Goal: Task Accomplishment & Management: Use online tool/utility

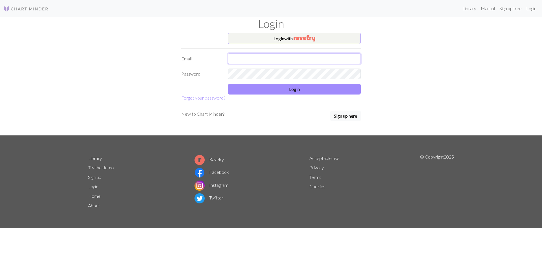
click at [260, 58] on input "text" at bounding box center [294, 58] width 133 height 11
type input "[EMAIL_ADDRESS][DOMAIN_NAME]"
click at [306, 92] on button "Login" at bounding box center [294, 89] width 133 height 11
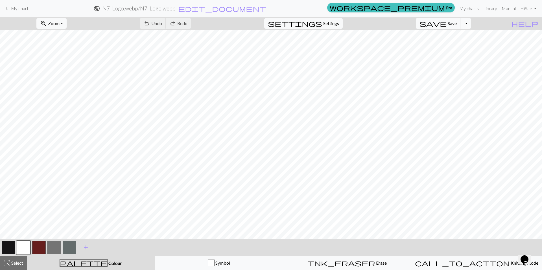
click at [6, 247] on button "button" at bounding box center [9, 248] width 14 height 14
click at [19, 246] on button "button" at bounding box center [24, 248] width 14 height 14
click at [7, 246] on button "button" at bounding box center [9, 248] width 14 height 14
click at [24, 247] on button "button" at bounding box center [24, 248] width 14 height 14
click at [13, 245] on button "button" at bounding box center [9, 248] width 14 height 14
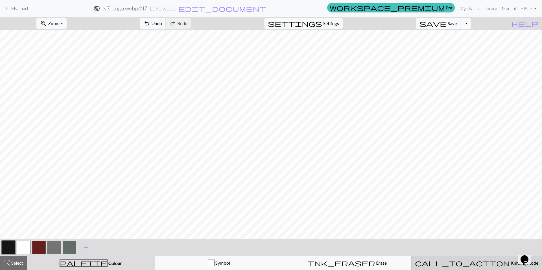
click at [466, 262] on span "call_to_action" at bounding box center [462, 263] width 95 height 8
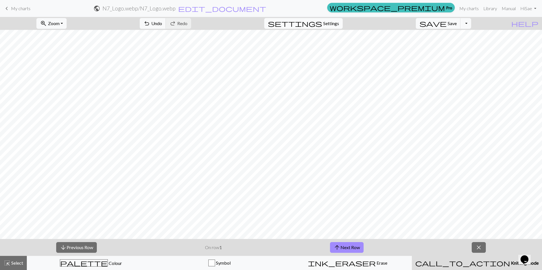
click at [337, 21] on span "Settings" at bounding box center [331, 23] width 16 height 7
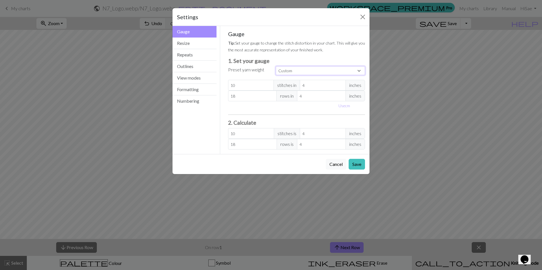
click at [305, 71] on select "Custom Square Lace Light Fingering Fingering Sport Double knit Worsted Aran Bul…" at bounding box center [320, 70] width 89 height 9
click at [341, 104] on button "Use cm" at bounding box center [344, 105] width 17 height 9
type input "10.16"
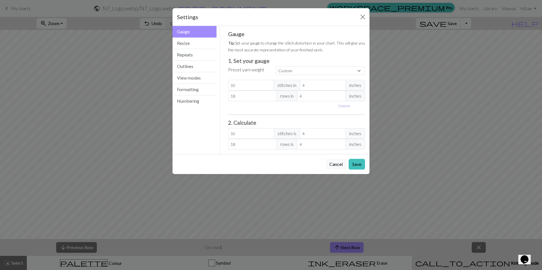
type input "10.16"
click at [195, 44] on button "Resize" at bounding box center [195, 44] width 44 height 12
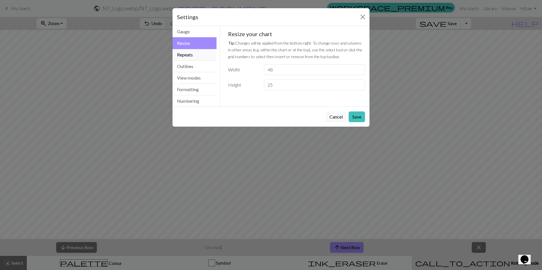
click at [197, 54] on button "Repeats" at bounding box center [195, 55] width 44 height 12
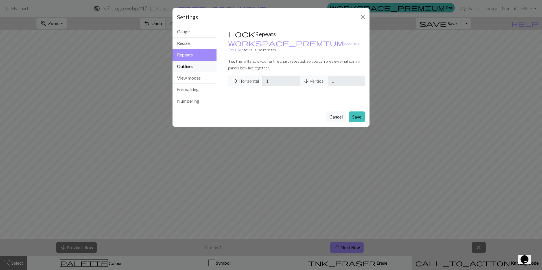
click at [202, 68] on button "Outlines" at bounding box center [195, 67] width 44 height 12
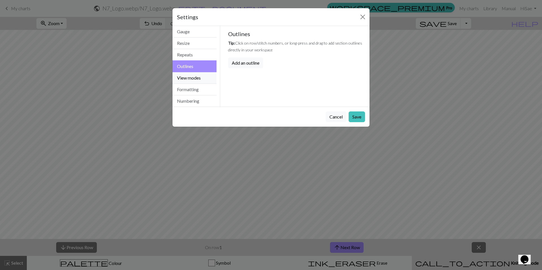
click at [200, 78] on button "View modes" at bounding box center [195, 78] width 44 height 12
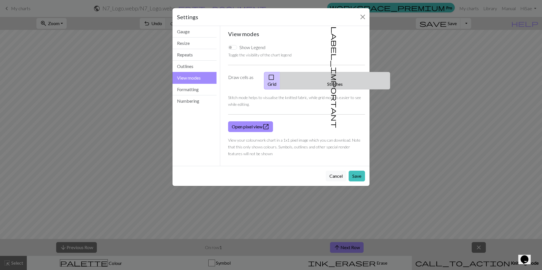
click at [343, 77] on button "label_important Stitches" at bounding box center [335, 81] width 110 height 18
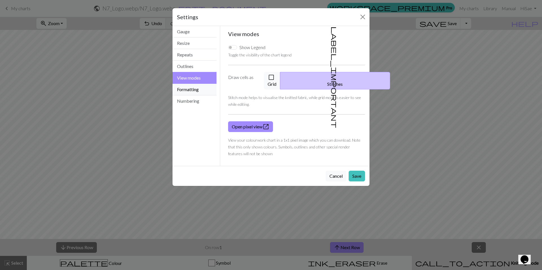
click at [197, 88] on button "Formatting" at bounding box center [195, 90] width 44 height 12
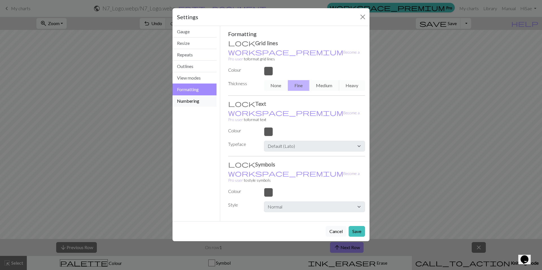
click at [196, 104] on button "Numbering" at bounding box center [195, 100] width 44 height 11
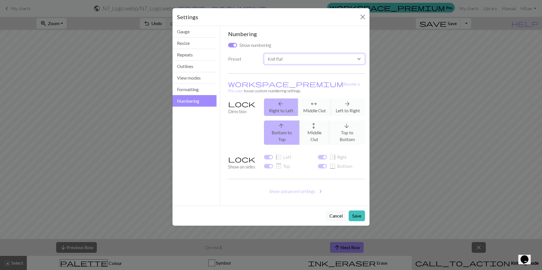
click at [282, 59] on select "Custom Knit flat Knit in the round Lace knitting Cross stitch" at bounding box center [314, 59] width 101 height 11
select select "round"
click at [264, 54] on select "Custom Knit flat Knit in the round Lace knitting Cross stitch" at bounding box center [314, 59] width 101 height 11
checkbox input "false"
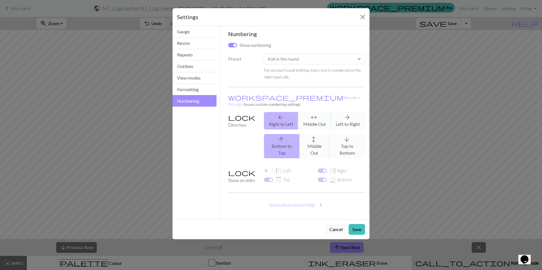
click at [345, 136] on div "arrow_upward Bottom to Top arrows_outward Middle Out arrow_downward Top to Bott…" at bounding box center [315, 146] width 108 height 24
click at [308, 200] on button "Show advanced settings chevron_right" at bounding box center [296, 205] width 137 height 11
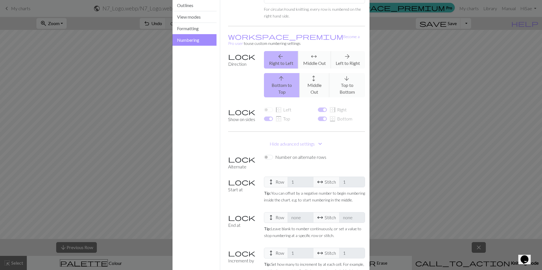
scroll to position [87, 0]
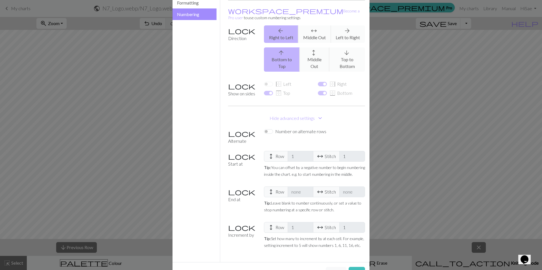
click at [283, 113] on button "Hide advanced settings expand_more" at bounding box center [296, 118] width 137 height 11
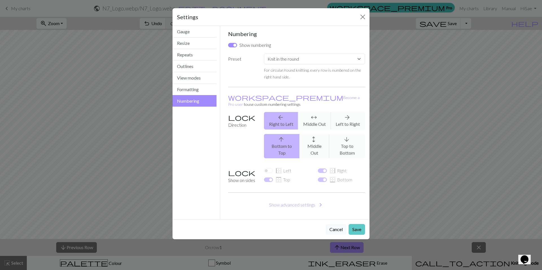
click at [356, 224] on button "Save" at bounding box center [357, 229] width 16 height 11
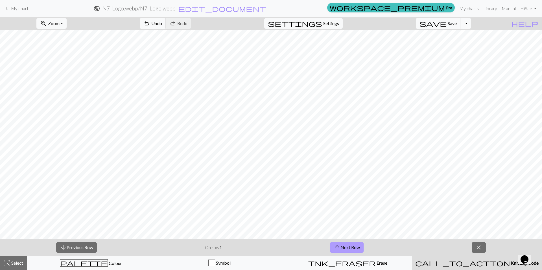
click at [354, 247] on button "arrow_upward Next Row" at bounding box center [347, 247] width 34 height 11
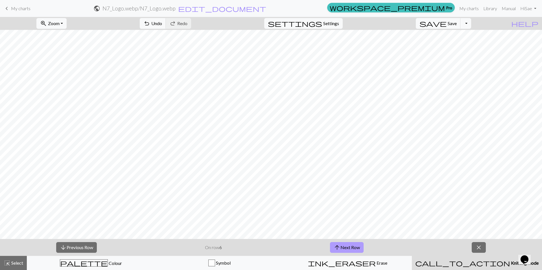
click at [354, 247] on button "arrow_upward Next Row" at bounding box center [347, 247] width 34 height 11
click at [354, 247] on button "arrow_upward Next Row" at bounding box center [348, 247] width 34 height 11
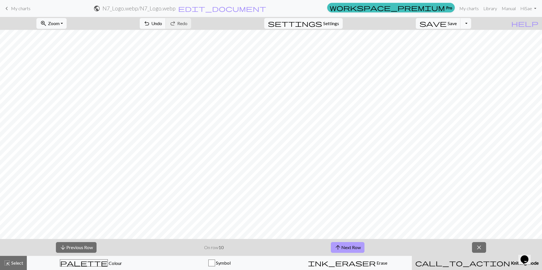
click at [354, 247] on button "arrow_upward Next Row" at bounding box center [348, 247] width 34 height 11
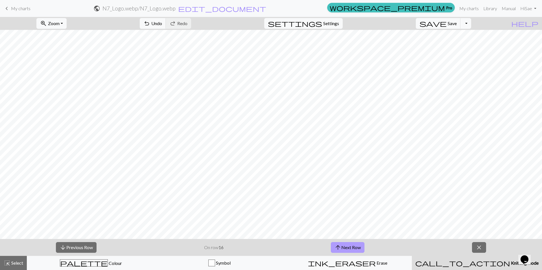
click at [354, 247] on button "arrow_upward Next Row" at bounding box center [348, 247] width 34 height 11
click at [355, 247] on button "arrow_upward Next Row" at bounding box center [348, 247] width 34 height 11
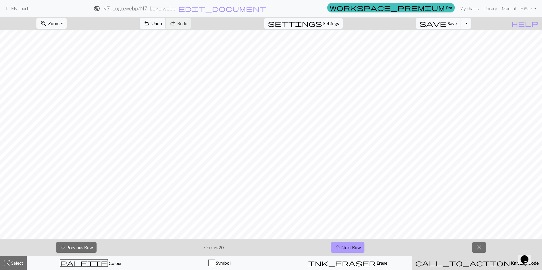
click at [356, 246] on button "arrow_upward Next Row" at bounding box center [348, 247] width 34 height 11
click at [356, 245] on button "arrow_upward Next Row" at bounding box center [348, 247] width 34 height 11
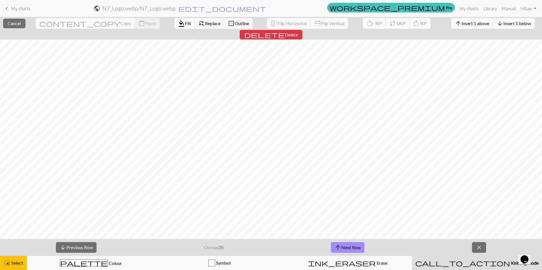
click at [462, 25] on span "Insert 1 above" at bounding box center [476, 23] width 28 height 5
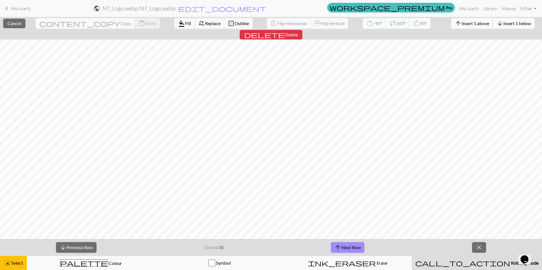
click at [462, 22] on span "Insert 1 above" at bounding box center [476, 23] width 28 height 5
click at [451, 27] on button "arrow_upward Insert 1 above" at bounding box center [472, 23] width 42 height 11
click at [462, 25] on span "Insert 1 above" at bounding box center [476, 23] width 28 height 5
click at [462, 23] on span "Insert 1 above" at bounding box center [476, 23] width 28 height 5
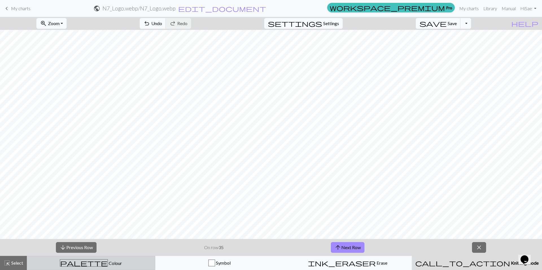
click at [108, 263] on span "Colour" at bounding box center [115, 263] width 14 height 5
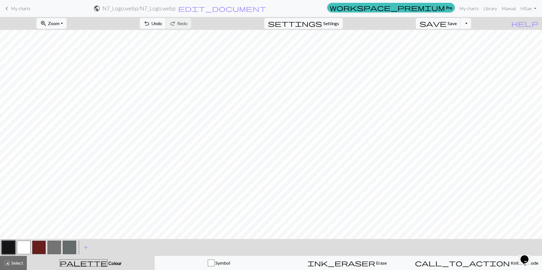
click at [26, 249] on button "button" at bounding box center [24, 248] width 14 height 14
drag, startPoint x: 42, startPoint y: 246, endPoint x: 39, endPoint y: 247, distance: 3.2
click at [42, 248] on button "button" at bounding box center [39, 248] width 14 height 14
click at [23, 248] on button "button" at bounding box center [24, 248] width 14 height 14
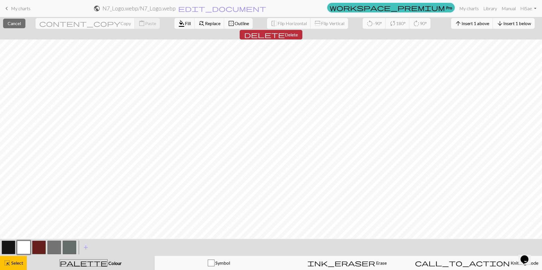
click at [302, 30] on button "delete Delete" at bounding box center [271, 35] width 63 height 10
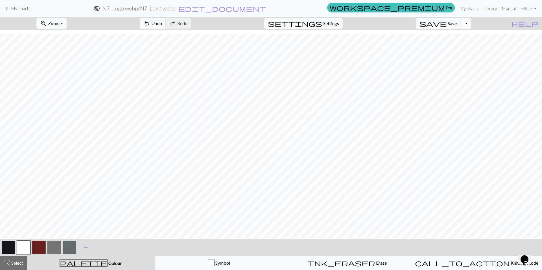
scroll to position [12, 0]
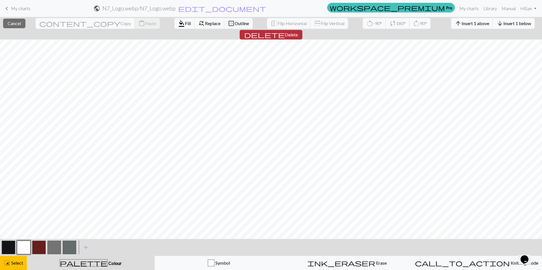
click at [302, 30] on button "delete Delete" at bounding box center [271, 35] width 63 height 10
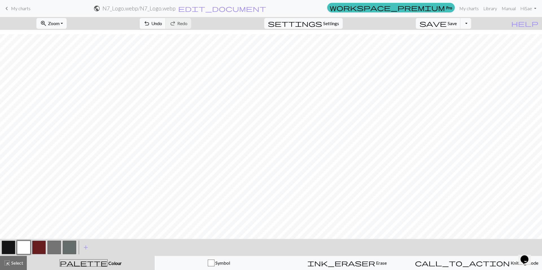
scroll to position [7, 0]
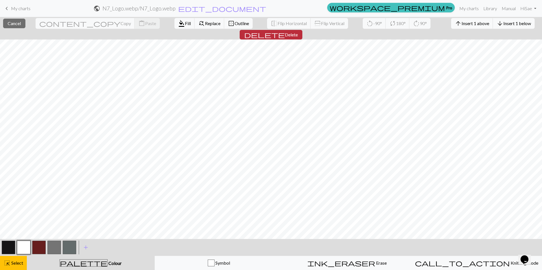
click at [298, 32] on span "Delete" at bounding box center [291, 34] width 13 height 5
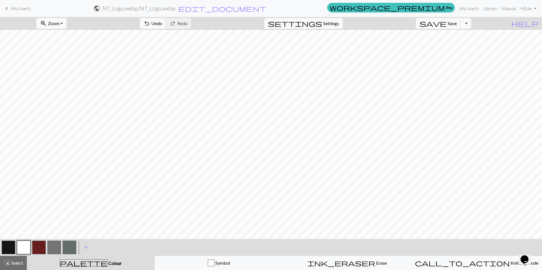
scroll to position [0, 0]
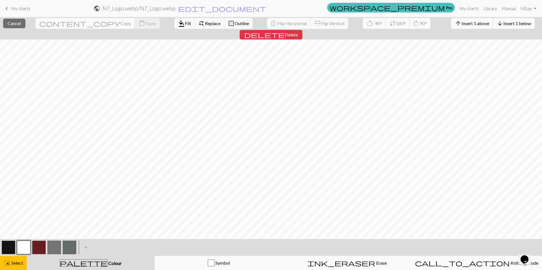
click at [462, 24] on span "Insert 1 above" at bounding box center [476, 23] width 28 height 5
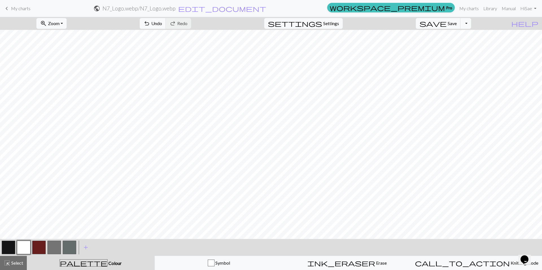
click at [38, 248] on button "button" at bounding box center [39, 248] width 14 height 14
click at [7, 249] on button "button" at bounding box center [9, 248] width 14 height 14
click at [42, 247] on button "button" at bounding box center [39, 248] width 14 height 14
click at [21, 246] on button "button" at bounding box center [24, 248] width 14 height 14
drag, startPoint x: 12, startPoint y: 249, endPoint x: 32, endPoint y: 235, distance: 25.1
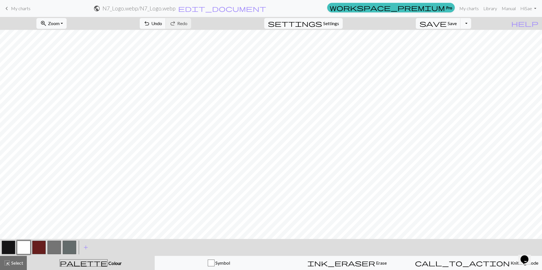
click at [12, 248] on button "button" at bounding box center [9, 248] width 14 height 14
drag, startPoint x: 26, startPoint y: 248, endPoint x: 44, endPoint y: 237, distance: 20.8
click at [26, 247] on button "button" at bounding box center [24, 248] width 14 height 14
click at [11, 247] on button "button" at bounding box center [9, 248] width 14 height 14
click at [25, 251] on button "button" at bounding box center [24, 248] width 14 height 14
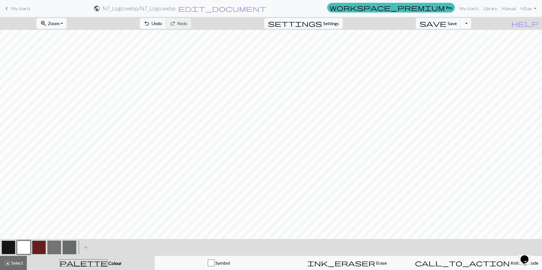
click at [9, 248] on button "button" at bounding box center [9, 248] width 14 height 14
click at [26, 245] on button "button" at bounding box center [24, 248] width 14 height 14
drag, startPoint x: 10, startPoint y: 248, endPoint x: 49, endPoint y: 235, distance: 41.3
click at [10, 248] on button "button" at bounding box center [9, 248] width 14 height 14
click at [27, 249] on button "button" at bounding box center [24, 248] width 14 height 14
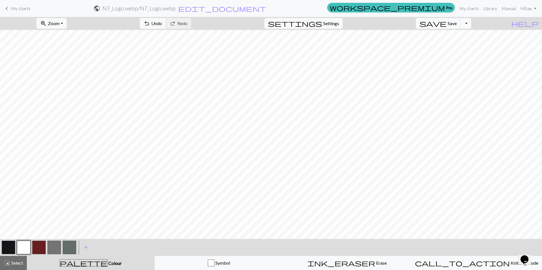
click at [8, 245] on button "button" at bounding box center [9, 248] width 14 height 14
click at [9, 247] on button "button" at bounding box center [9, 248] width 14 height 14
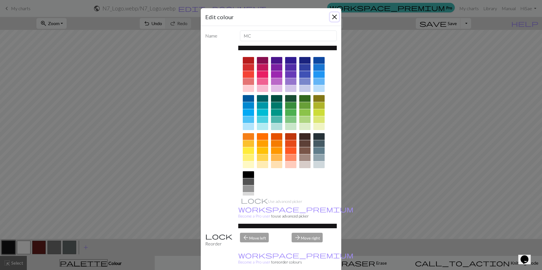
click at [332, 16] on button "Close" at bounding box center [334, 16] width 9 height 9
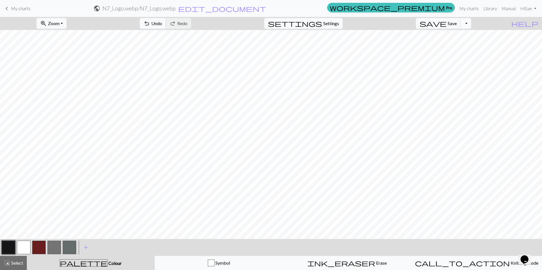
click at [23, 246] on button "button" at bounding box center [24, 248] width 14 height 14
click at [12, 246] on button "button" at bounding box center [9, 248] width 14 height 14
drag, startPoint x: 22, startPoint y: 248, endPoint x: 27, endPoint y: 245, distance: 5.6
click at [24, 246] on button "button" at bounding box center [24, 248] width 14 height 14
drag, startPoint x: 11, startPoint y: 244, endPoint x: 16, endPoint y: 235, distance: 10.4
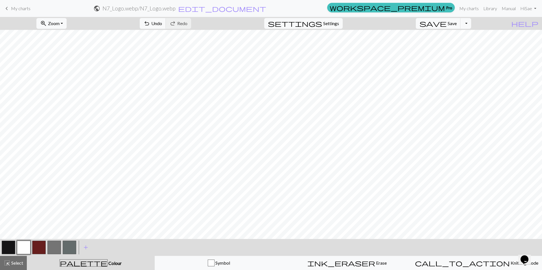
click at [11, 243] on button "button" at bounding box center [9, 248] width 14 height 14
click at [24, 245] on button "button" at bounding box center [24, 248] width 14 height 14
click at [9, 246] on button "button" at bounding box center [9, 248] width 14 height 14
click at [25, 245] on button "button" at bounding box center [24, 248] width 14 height 14
click at [5, 245] on button "button" at bounding box center [9, 248] width 14 height 14
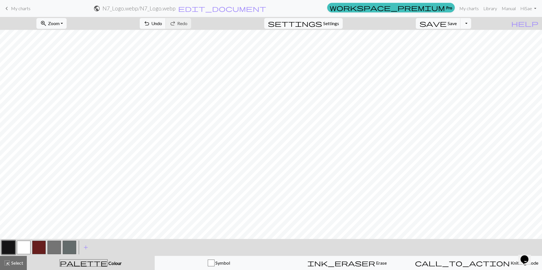
click at [9, 244] on button "button" at bounding box center [9, 248] width 14 height 14
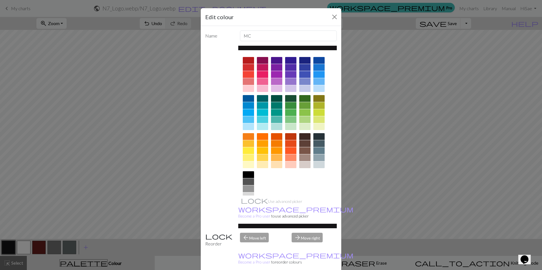
click at [22, 247] on div "Edit colour Name MC Use advanced picker workspace_premium Become a Pro user to …" at bounding box center [271, 135] width 542 height 270
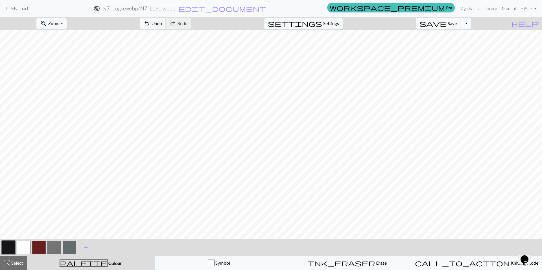
click at [22, 247] on button "button" at bounding box center [24, 248] width 14 height 14
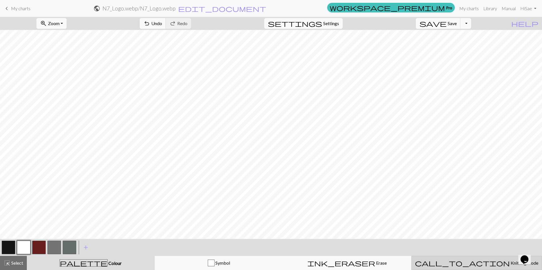
click at [458, 259] on button "call_to_action Knitting mode Knitting mode" at bounding box center [476, 263] width 131 height 14
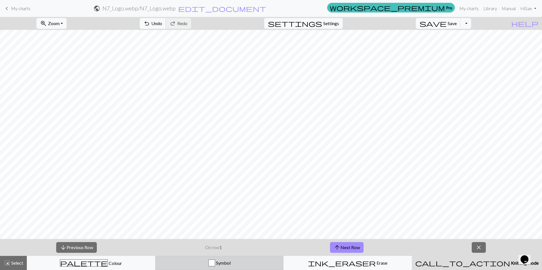
click at [220, 259] on button "Symbol" at bounding box center [219, 263] width 128 height 14
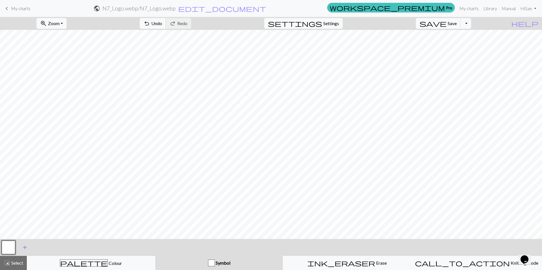
click at [23, 246] on span "add" at bounding box center [24, 248] width 7 height 8
click at [24, 248] on button "button" at bounding box center [24, 248] width 14 height 14
click at [25, 248] on button "button" at bounding box center [24, 248] width 14 height 14
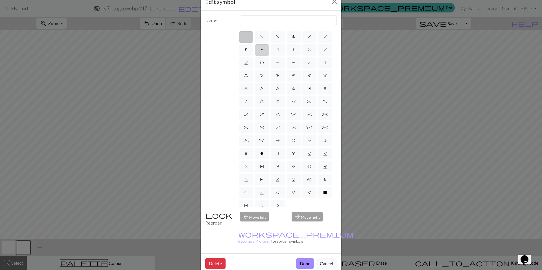
click at [263, 47] on span "p" at bounding box center [262, 49] width 2 height 5
click at [265, 47] on input "p" at bounding box center [263, 48] width 4 height 4
radio input "true"
type input "purl"
click at [298, 258] on button "Done" at bounding box center [305, 263] width 18 height 11
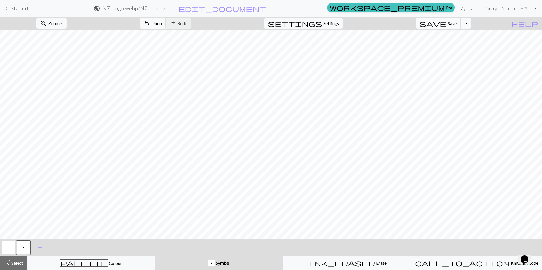
click at [457, 23] on span "Save" at bounding box center [452, 23] width 9 height 5
click at [472, 267] on button "call_to_action Knitting mode Knitting mode" at bounding box center [476, 263] width 131 height 14
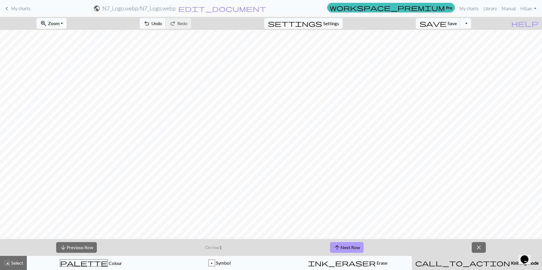
click at [348, 247] on button "arrow_upward Next Row" at bounding box center [347, 247] width 34 height 11
click at [348, 246] on button "arrow_upward Next Row" at bounding box center [347, 247] width 34 height 11
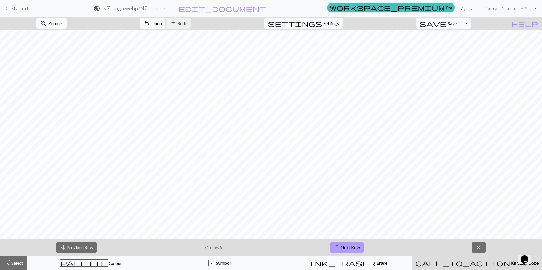
click at [348, 246] on button "arrow_upward Next Row" at bounding box center [347, 247] width 34 height 11
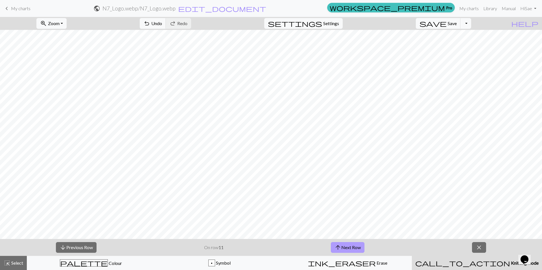
click at [348, 246] on button "arrow_upward Next Row" at bounding box center [348, 247] width 34 height 11
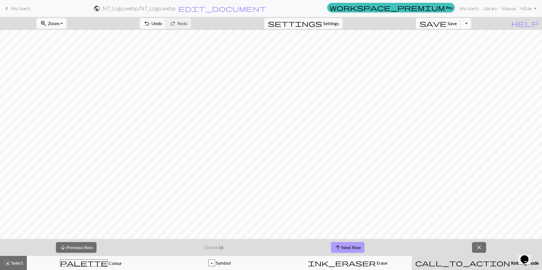
click at [348, 246] on button "arrow_upward Next Row" at bounding box center [348, 247] width 34 height 11
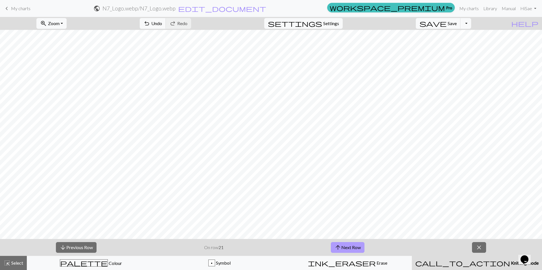
click at [348, 246] on button "arrow_upward Next Row" at bounding box center [348, 247] width 34 height 11
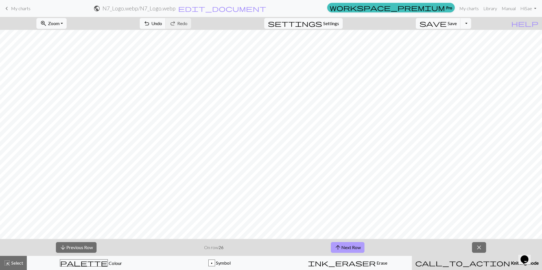
click at [348, 246] on button "arrow_upward Next Row" at bounding box center [348, 247] width 34 height 11
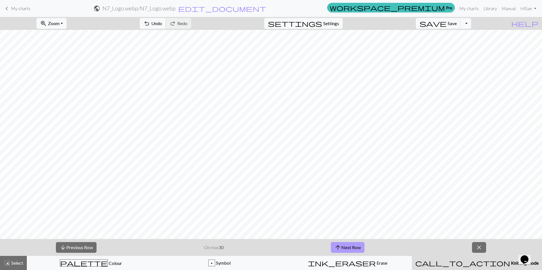
click at [348, 246] on button "arrow_upward Next Row" at bounding box center [348, 247] width 34 height 11
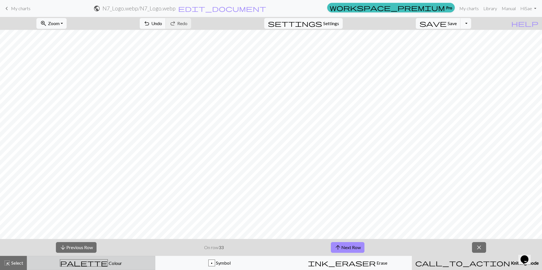
click at [108, 262] on span "Colour" at bounding box center [115, 263] width 14 height 5
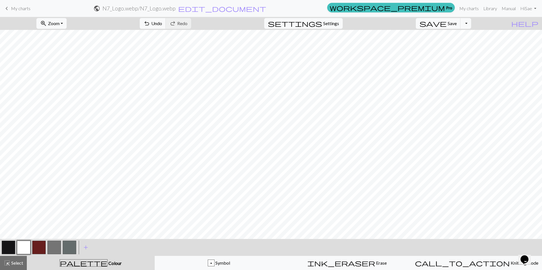
click at [10, 248] on button "button" at bounding box center [9, 248] width 14 height 14
click at [38, 249] on button "button" at bounding box center [39, 248] width 14 height 14
drag, startPoint x: 4, startPoint y: 251, endPoint x: 19, endPoint y: 239, distance: 19.3
click at [4, 251] on button "button" at bounding box center [9, 248] width 14 height 14
click at [40, 247] on button "button" at bounding box center [39, 248] width 14 height 14
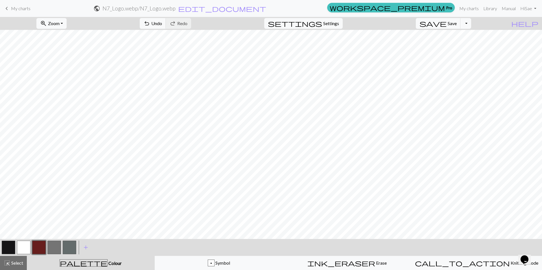
click at [23, 245] on button "button" at bounding box center [24, 248] width 14 height 14
click at [40, 252] on button "button" at bounding box center [39, 248] width 14 height 14
click at [9, 248] on button "button" at bounding box center [9, 248] width 14 height 14
click at [40, 248] on button "button" at bounding box center [39, 248] width 14 height 14
click at [7, 242] on button "button" at bounding box center [9, 248] width 14 height 14
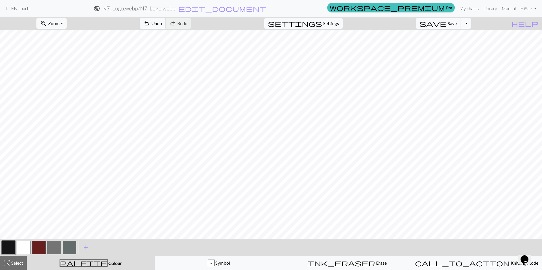
drag, startPoint x: 38, startPoint y: 248, endPoint x: 77, endPoint y: 240, distance: 40.0
click at [38, 248] on button "button" at bounding box center [39, 248] width 14 height 14
click at [7, 246] on button "button" at bounding box center [9, 248] width 14 height 14
click at [25, 246] on button "button" at bounding box center [24, 248] width 14 height 14
click at [40, 248] on button "button" at bounding box center [39, 248] width 14 height 14
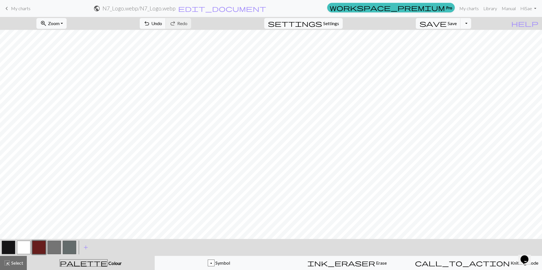
click at [8, 248] on button "button" at bounding box center [9, 248] width 14 height 14
click at [24, 247] on button "button" at bounding box center [24, 248] width 14 height 14
drag, startPoint x: 8, startPoint y: 248, endPoint x: 72, endPoint y: 236, distance: 64.9
click at [9, 248] on button "button" at bounding box center [9, 248] width 14 height 14
drag, startPoint x: 23, startPoint y: 250, endPoint x: 35, endPoint y: 247, distance: 12.4
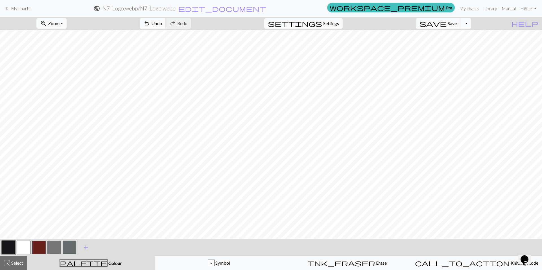
click at [24, 250] on button "button" at bounding box center [24, 248] width 14 height 14
click at [12, 247] on button "button" at bounding box center [9, 248] width 14 height 14
click at [26, 247] on button "button" at bounding box center [24, 248] width 14 height 14
click at [10, 250] on button "button" at bounding box center [9, 248] width 14 height 14
click at [22, 247] on button "button" at bounding box center [24, 248] width 14 height 14
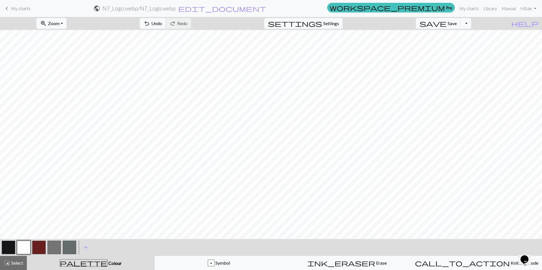
click at [3, 247] on div "< > add Add a colour" at bounding box center [271, 247] width 542 height 17
click at [7, 247] on button "button" at bounding box center [9, 248] width 14 height 14
click at [8, 249] on button "button" at bounding box center [9, 248] width 14 height 14
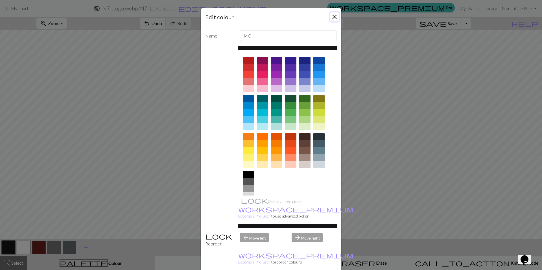
click at [332, 16] on button "Close" at bounding box center [334, 16] width 9 height 9
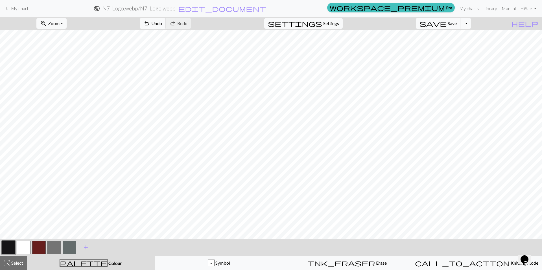
click at [21, 245] on button "button" at bounding box center [24, 248] width 14 height 14
drag, startPoint x: 37, startPoint y: 249, endPoint x: 58, endPoint y: 249, distance: 21.7
click at [37, 249] on button "button" at bounding box center [39, 248] width 14 height 14
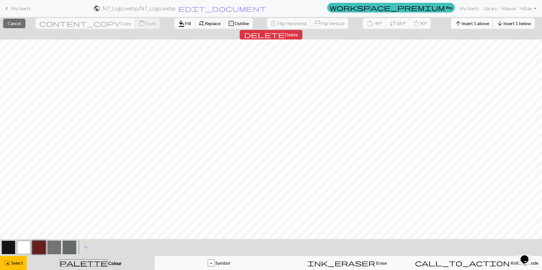
click at [462, 24] on span "Insert 1 above" at bounding box center [476, 23] width 28 height 5
click at [462, 21] on span "Insert 1 above" at bounding box center [476, 23] width 28 height 5
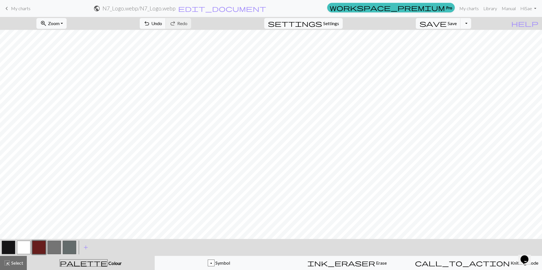
click at [27, 249] on button "button" at bounding box center [24, 248] width 14 height 14
click at [42, 247] on button "button" at bounding box center [39, 248] width 14 height 14
click at [219, 263] on span "Symbol" at bounding box center [223, 262] width 16 height 5
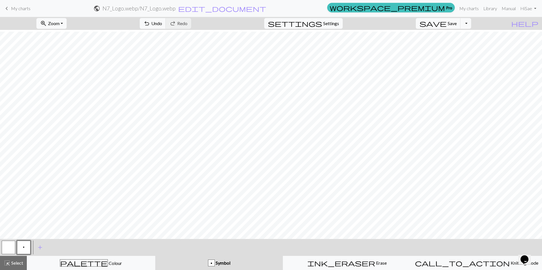
scroll to position [16, 0]
click at [60, 25] on span "Zoom" at bounding box center [54, 23] width 12 height 5
click at [56, 69] on button "50%" at bounding box center [59, 67] width 45 height 9
click at [60, 23] on span "Zoom" at bounding box center [54, 23] width 12 height 5
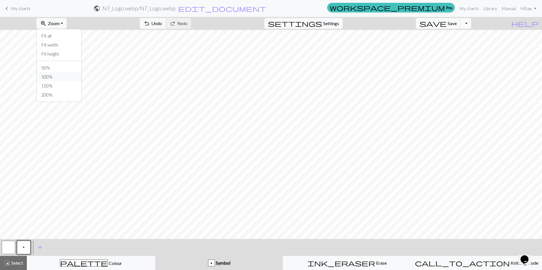
click at [60, 76] on button "100%" at bounding box center [59, 76] width 45 height 9
click at [10, 263] on span "highlight_alt" at bounding box center [7, 263] width 7 height 8
click at [21, 261] on span "Select" at bounding box center [16, 262] width 13 height 5
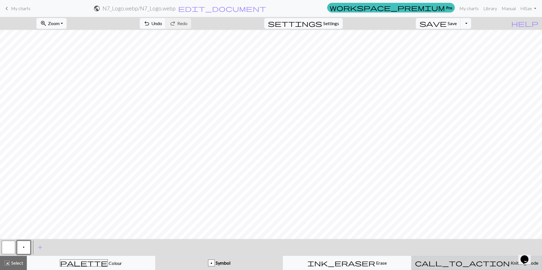
click at [466, 262] on span "call_to_action" at bounding box center [462, 263] width 95 height 8
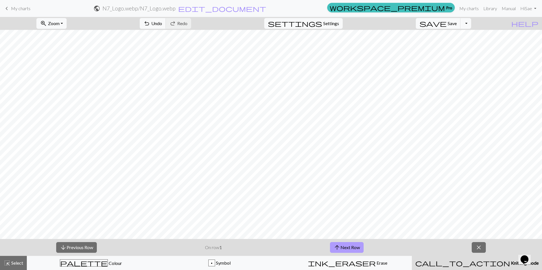
click at [349, 246] on button "arrow_upward Next Row" at bounding box center [347, 247] width 34 height 11
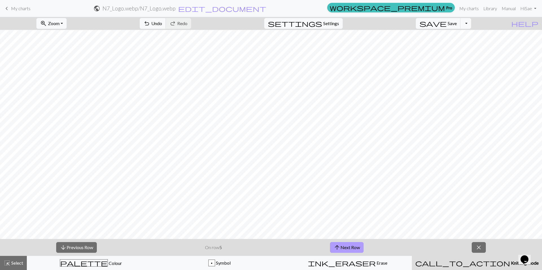
click at [349, 246] on button "arrow_upward Next Row" at bounding box center [347, 247] width 34 height 11
click at [349, 246] on button "arrow_upward Next Row" at bounding box center [348, 247] width 34 height 11
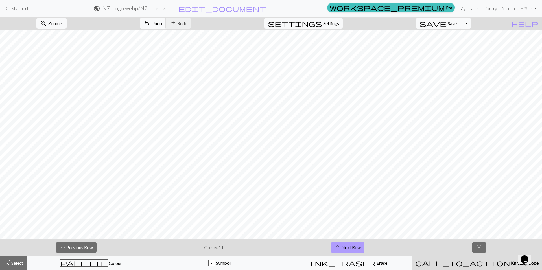
click at [349, 246] on button "arrow_upward Next Row" at bounding box center [348, 247] width 34 height 11
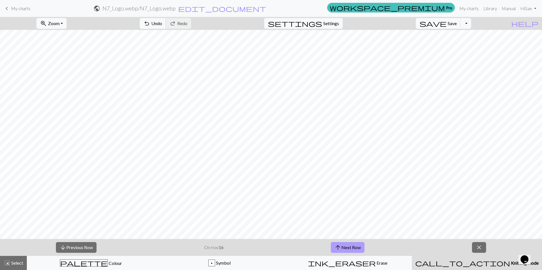
click at [349, 246] on button "arrow_upward Next Row" at bounding box center [348, 247] width 34 height 11
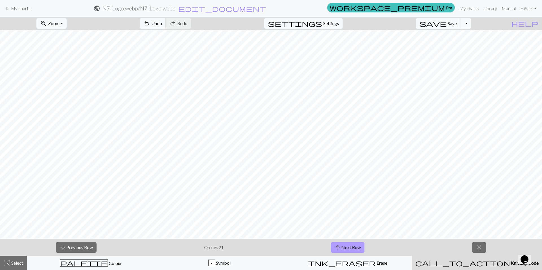
click at [349, 246] on button "arrow_upward Next Row" at bounding box center [348, 247] width 34 height 11
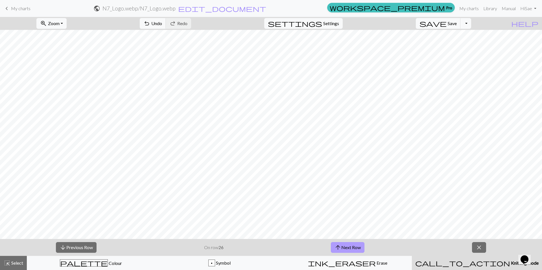
click at [349, 246] on button "arrow_upward Next Row" at bounding box center [348, 247] width 34 height 11
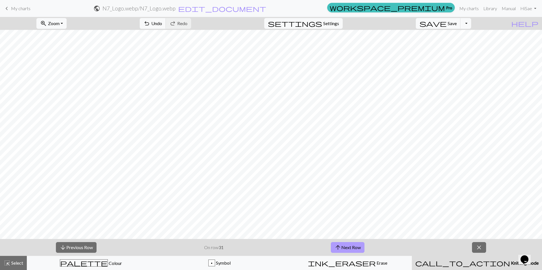
click at [349, 246] on button "arrow_upward Next Row" at bounding box center [348, 247] width 34 height 11
click at [461, 26] on button "save Save Save" at bounding box center [438, 23] width 45 height 11
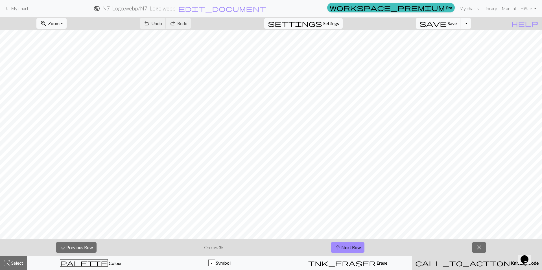
click at [17, 9] on span "My charts" at bounding box center [20, 8] width 19 height 5
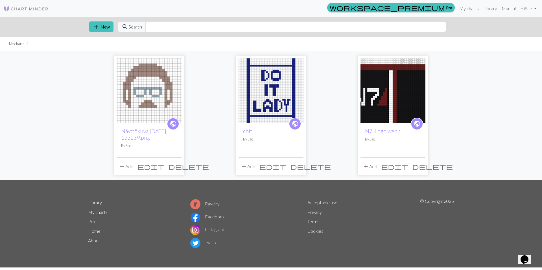
click at [390, 93] on img at bounding box center [393, 90] width 65 height 65
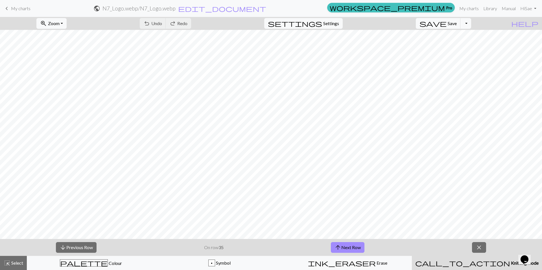
click at [10, 10] on link "keyboard_arrow_left My charts" at bounding box center [16, 9] width 27 height 10
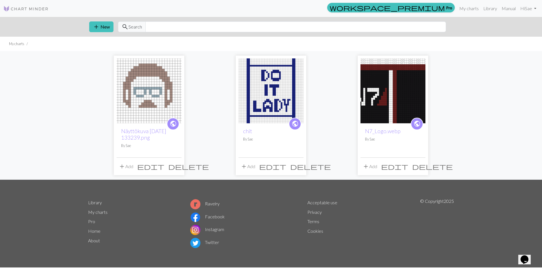
click at [385, 106] on img at bounding box center [393, 90] width 65 height 65
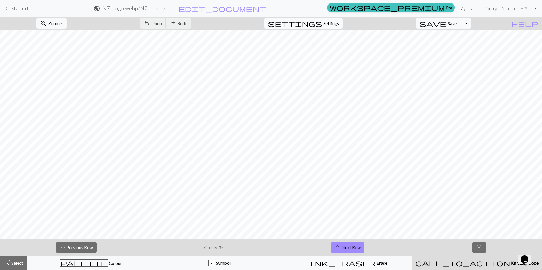
click at [322, 21] on span "settings" at bounding box center [295, 23] width 54 height 8
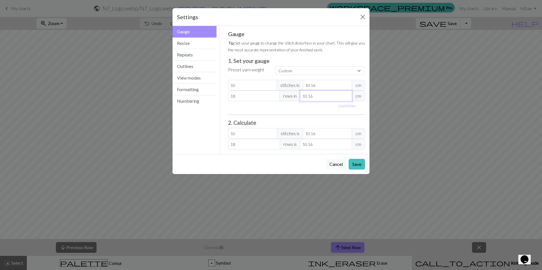
type input "9.16"
type input "19.97"
click at [348, 98] on input "9.16" at bounding box center [326, 96] width 52 height 11
type input "10.16"
type input "18"
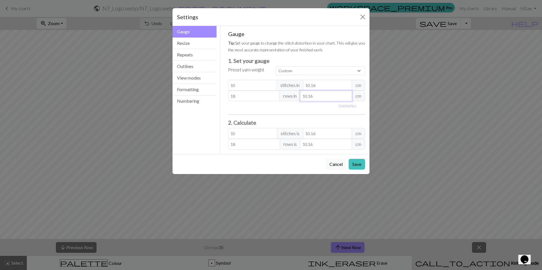
type input "10.16"
click at [347, 95] on input "10.16" at bounding box center [326, 96] width 52 height 11
click at [305, 108] on div "Use inches" at bounding box center [297, 105] width 144 height 9
drag, startPoint x: 241, startPoint y: 95, endPoint x: 228, endPoint y: 96, distance: 13.8
click at [228, 96] on div "Gauge Tip: Set your gauge to change the stitch distortion in your chart. This w…" at bounding box center [297, 90] width 146 height 128
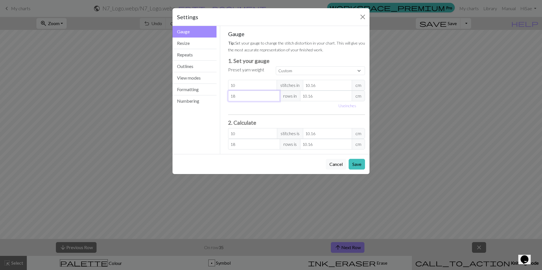
type input "2"
type input "26"
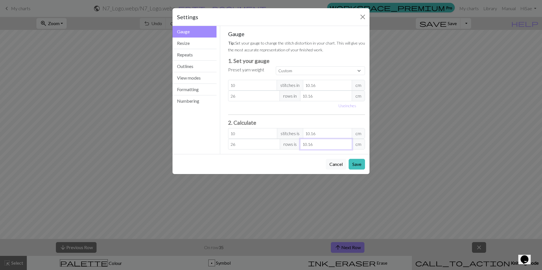
drag, startPoint x: 309, startPoint y: 147, endPoint x: 317, endPoint y: 146, distance: 8.2
click at [317, 146] on input "10.16" at bounding box center [326, 144] width 52 height 11
type input "25.59"
type input "10"
click at [242, 153] on div "Gauge Tip: Set your gauge to change the stitch distortion in your chart. This w…" at bounding box center [297, 90] width 146 height 128
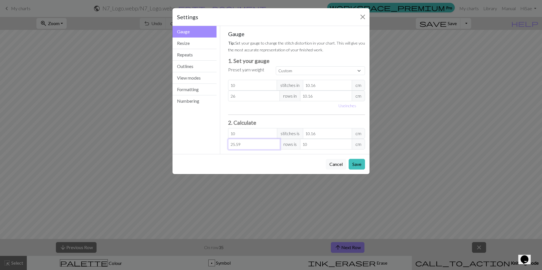
drag, startPoint x: 241, startPoint y: 143, endPoint x: 227, endPoint y: 145, distance: 14.3
click at [227, 145] on div "Gauge Tip: Set your gauge to change the stitch distortion in your chart. This w…" at bounding box center [297, 90] width 146 height 128
type input "2"
type input "0.78"
type input "26"
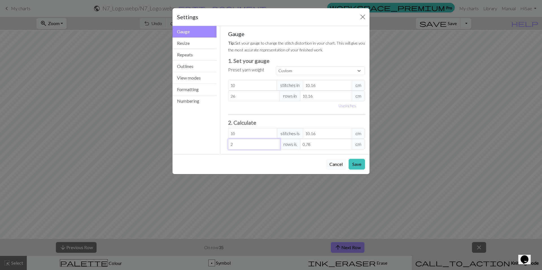
type input "10.16"
type input "26"
click at [246, 133] on input "10" at bounding box center [252, 133] width 49 height 11
click at [244, 133] on input "10" at bounding box center [252, 133] width 49 height 11
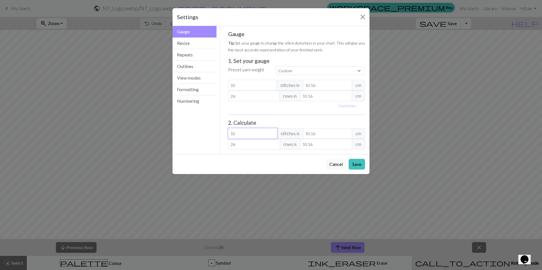
click at [244, 133] on input "10" at bounding box center [252, 133] width 49 height 11
drag, startPoint x: 237, startPoint y: 133, endPoint x: 229, endPoint y: 135, distance: 8.3
click at [229, 135] on input "10" at bounding box center [252, 133] width 49 height 11
type input "1"
type input "1.02"
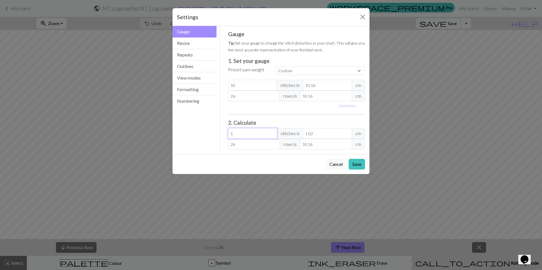
type input "18"
type input "18.29"
type input "18"
click at [310, 133] on input "18.29" at bounding box center [327, 133] width 49 height 11
click at [236, 83] on input "10" at bounding box center [252, 85] width 49 height 11
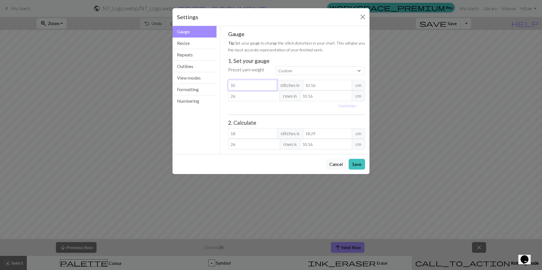
drag, startPoint x: 236, startPoint y: 83, endPoint x: 231, endPoint y: 83, distance: 4.5
click at [231, 83] on input "10" at bounding box center [252, 85] width 49 height 11
type input "1"
type input "1.8"
type input "18"
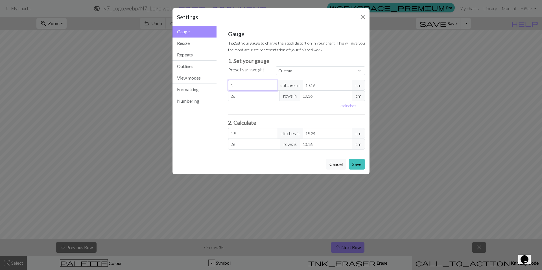
type input "32.4"
type input "18"
drag, startPoint x: 308, startPoint y: 99, endPoint x: 320, endPoint y: 99, distance: 11.3
click at [320, 99] on input "10.16" at bounding box center [326, 96] width 52 height 11
type input "10"
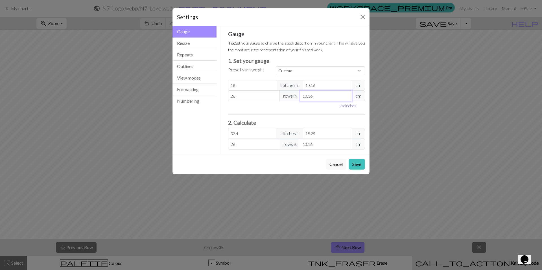
type input "26.42"
type input "10"
drag, startPoint x: 310, startPoint y: 84, endPoint x: 322, endPoint y: 86, distance: 12.3
click at [322, 86] on input "10.16" at bounding box center [327, 85] width 49 height 11
type input "10"
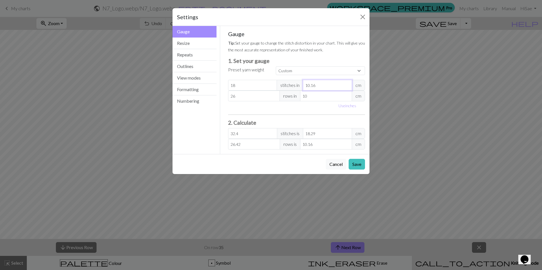
type input "32.92"
type input "10"
click at [280, 110] on div "Use inches" at bounding box center [297, 105] width 144 height 9
click at [358, 166] on button "Save" at bounding box center [357, 164] width 16 height 11
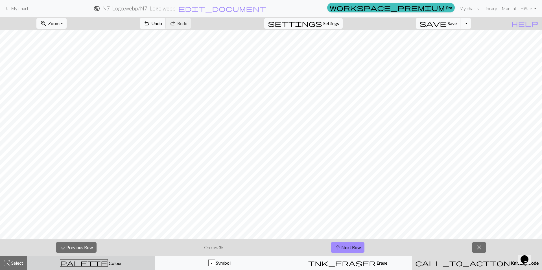
click at [105, 261] on div "palette Colour Colour" at bounding box center [90, 263] width 121 height 7
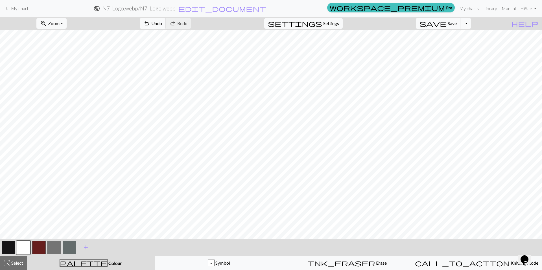
click at [39, 251] on button "button" at bounding box center [39, 248] width 14 height 14
click at [24, 251] on button "button" at bounding box center [24, 248] width 14 height 14
click at [11, 247] on button "button" at bounding box center [9, 248] width 14 height 14
click at [28, 248] on button "button" at bounding box center [24, 248] width 14 height 14
click at [6, 246] on button "button" at bounding box center [9, 248] width 14 height 14
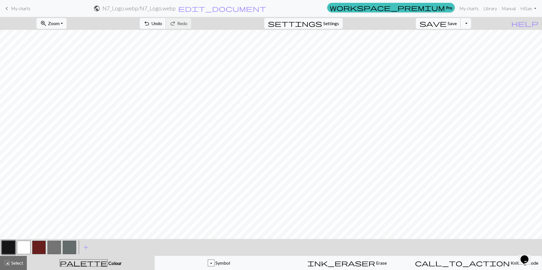
click at [447, 25] on span "save" at bounding box center [433, 23] width 27 height 8
click at [18, 9] on span "My charts" at bounding box center [20, 8] width 19 height 5
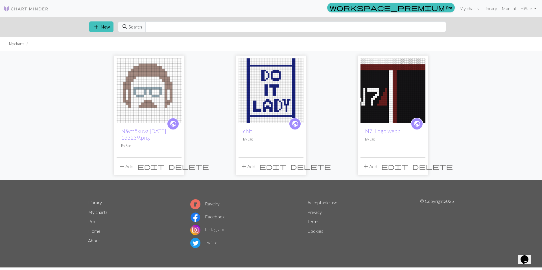
click at [250, 103] on img at bounding box center [271, 90] width 65 height 65
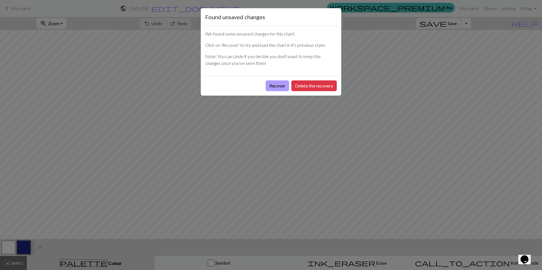
click at [276, 85] on button "Recover" at bounding box center [277, 85] width 23 height 11
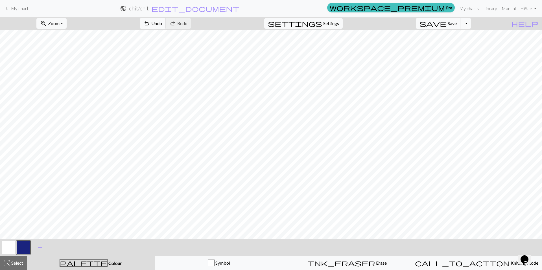
click at [24, 250] on button "button" at bounding box center [24, 248] width 14 height 14
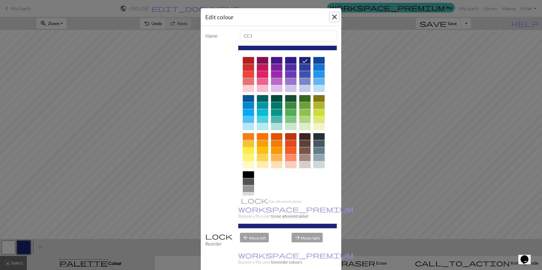
click at [333, 14] on button "Close" at bounding box center [334, 16] width 9 height 9
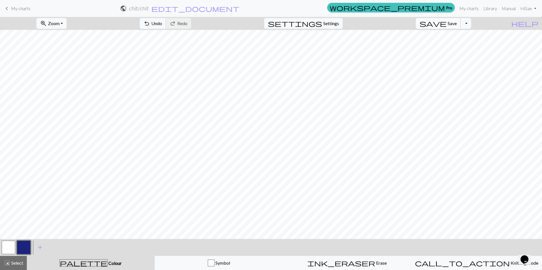
click at [447, 22] on span "save" at bounding box center [433, 23] width 27 height 8
click at [6, 8] on span "keyboard_arrow_left" at bounding box center [6, 9] width 7 height 8
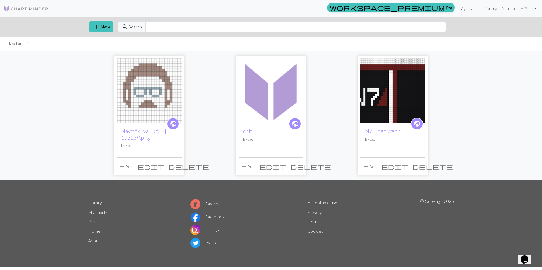
click at [263, 88] on img at bounding box center [271, 90] width 65 height 65
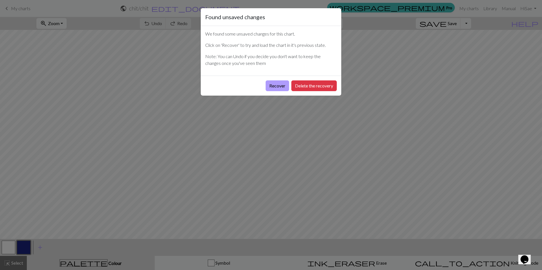
click at [278, 84] on button "Recover" at bounding box center [277, 85] width 23 height 11
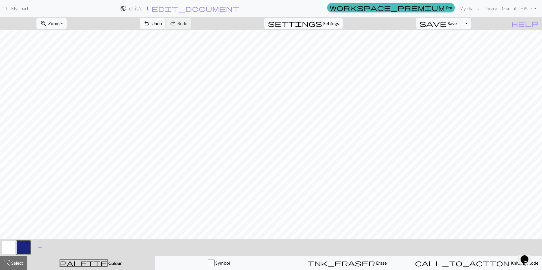
click at [18, 8] on span "My charts" at bounding box center [20, 8] width 19 height 5
click at [471, 23] on button "Toggle Dropdown" at bounding box center [466, 23] width 11 height 11
click at [457, 25] on span "Save" at bounding box center [452, 23] width 9 height 5
click at [457, 23] on span "Save" at bounding box center [452, 23] width 9 height 5
click at [16, 9] on span "My charts" at bounding box center [20, 8] width 19 height 5
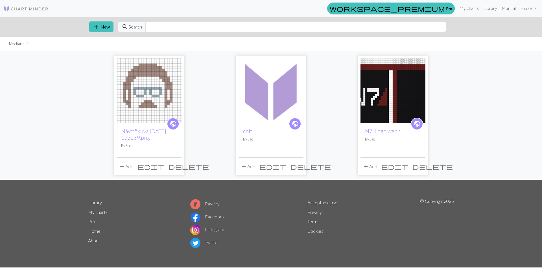
click at [300, 124] on link "public" at bounding box center [295, 124] width 12 height 12
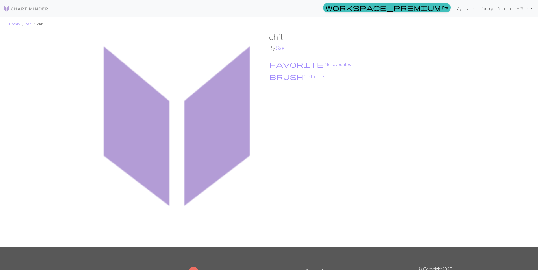
drag, startPoint x: 316, startPoint y: 104, endPoint x: 313, endPoint y: 104, distance: 3.7
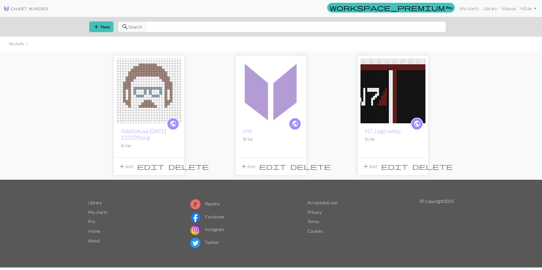
click at [172, 125] on span "public" at bounding box center [173, 123] width 7 height 9
click at [260, 100] on img at bounding box center [271, 90] width 65 height 65
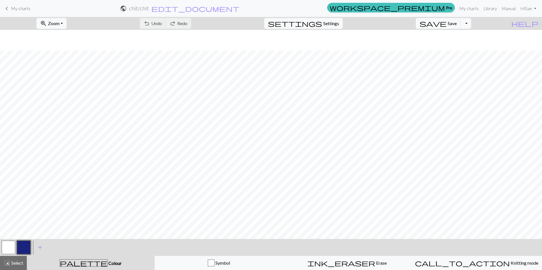
scroll to position [46, 0]
click at [67, 23] on button "zoom_in Zoom Zoom" at bounding box center [51, 23] width 30 height 11
click at [58, 76] on button "100%" at bounding box center [59, 76] width 45 height 9
click at [10, 7] on link "keyboard_arrow_left My charts" at bounding box center [16, 9] width 27 height 10
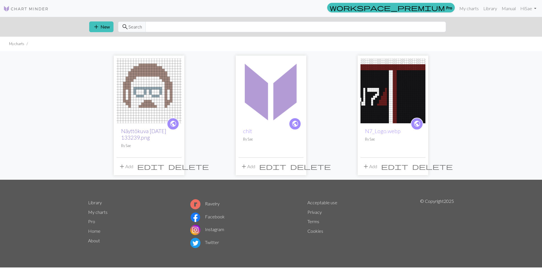
click at [149, 136] on link "Näyttökuva [DATE] 133239.png" at bounding box center [143, 134] width 45 height 13
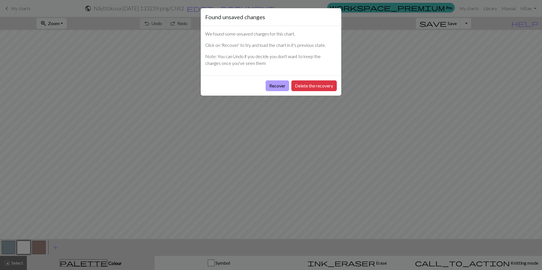
click at [278, 84] on button "Recover" at bounding box center [277, 85] width 23 height 11
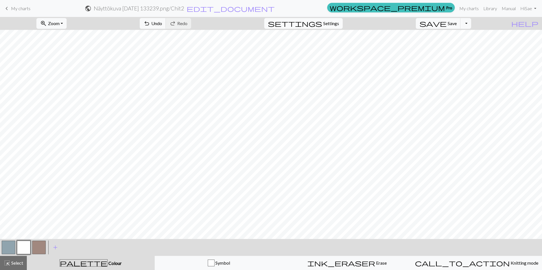
click at [337, 25] on span "Settings" at bounding box center [331, 23] width 16 height 7
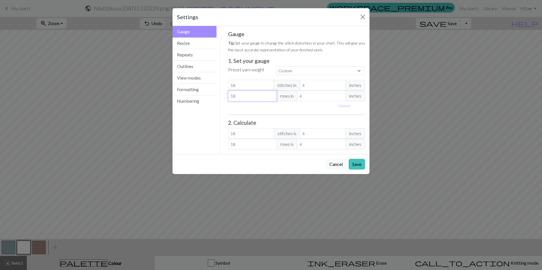
drag, startPoint x: 241, startPoint y: 96, endPoint x: 229, endPoint y: 93, distance: 12.5
click at [229, 93] on input "18" at bounding box center [252, 96] width 49 height 11
click at [342, 106] on button "Use cm" at bounding box center [344, 105] width 17 height 9
type input "10.16"
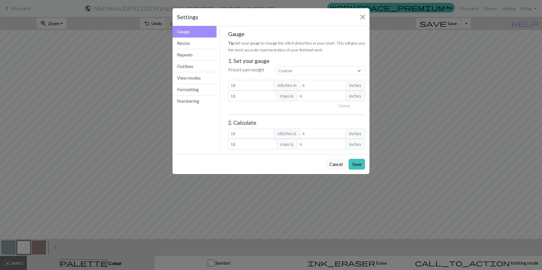
type input "10.16"
drag, startPoint x: 317, startPoint y: 84, endPoint x: 310, endPoint y: 85, distance: 6.9
click at [310, 85] on input "10.16" at bounding box center [327, 85] width 49 height 11
type input "100"
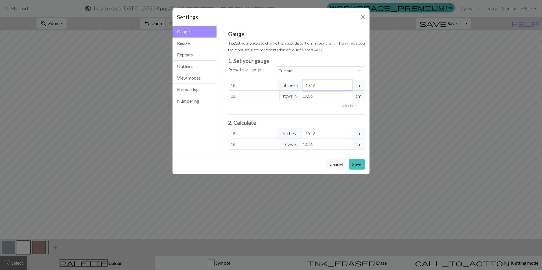
type input "1.83"
type input "10"
type input "18.29"
type input "10"
drag, startPoint x: 310, startPoint y: 98, endPoint x: 322, endPoint y: 98, distance: 13.0
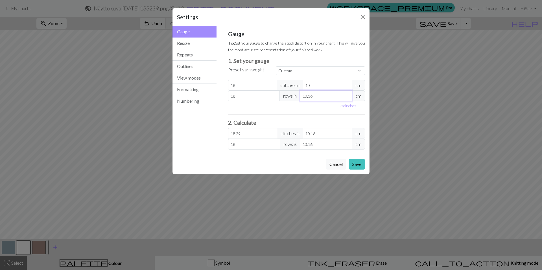
click at [322, 98] on input "10.16" at bounding box center [326, 96] width 52 height 11
type input "10"
type input "18.29"
type input "10"
drag, startPoint x: 243, startPoint y: 98, endPoint x: 215, endPoint y: 105, distance: 29.5
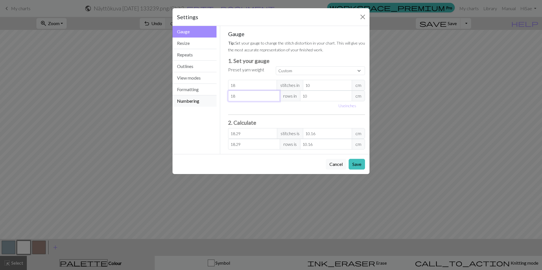
click at [215, 105] on div "Gauge Gauge Resize Repeats Outlines View modes Formatting Numbering Gauge Resiz…" at bounding box center [271, 90] width 204 height 128
type input "2"
type input "2.03"
type input "26"
type input "26.42"
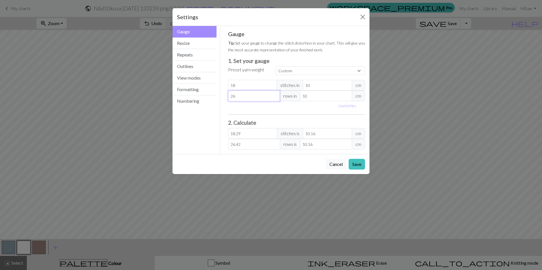
type input "26"
click at [245, 106] on div "Use inches" at bounding box center [297, 105] width 144 height 9
click at [194, 75] on button "View modes" at bounding box center [195, 78] width 44 height 12
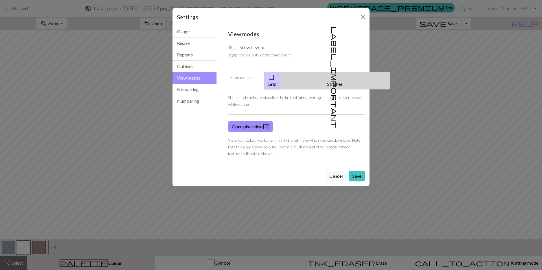
click at [336, 81] on button "label_important Stitches" at bounding box center [335, 81] width 110 height 18
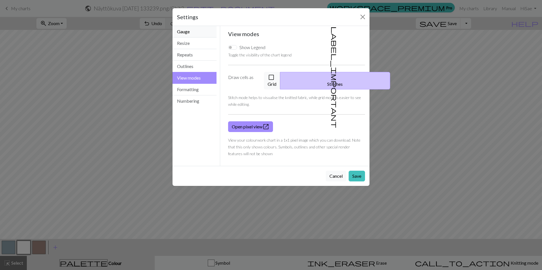
click at [187, 29] on button "Gauge" at bounding box center [195, 32] width 44 height 12
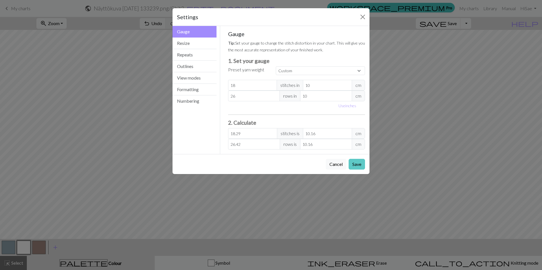
click at [359, 165] on button "Save" at bounding box center [357, 164] width 16 height 11
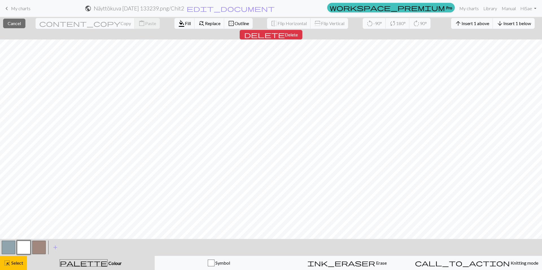
click at [504, 24] on span "Insert 1 below" at bounding box center [518, 23] width 28 height 5
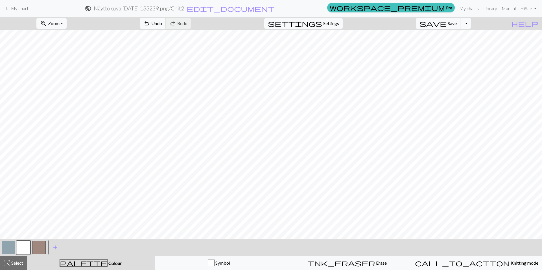
click at [23, 248] on button "button" at bounding box center [24, 248] width 14 height 14
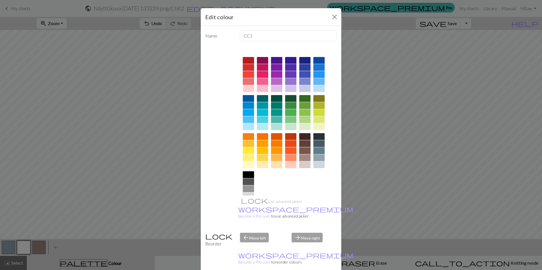
click at [80, 195] on div "Edit colour Name CC1 Use advanced picker workspace_premium Become a Pro user to…" at bounding box center [271, 135] width 542 height 270
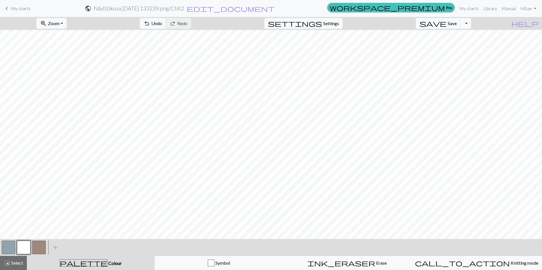
click at [7, 246] on button "button" at bounding box center [9, 248] width 14 height 14
click at [39, 247] on button "button" at bounding box center [39, 248] width 14 height 14
click at [25, 245] on button "button" at bounding box center [24, 248] width 14 height 14
click at [37, 248] on button "button" at bounding box center [39, 248] width 14 height 14
click at [447, 24] on span "save" at bounding box center [433, 23] width 27 height 8
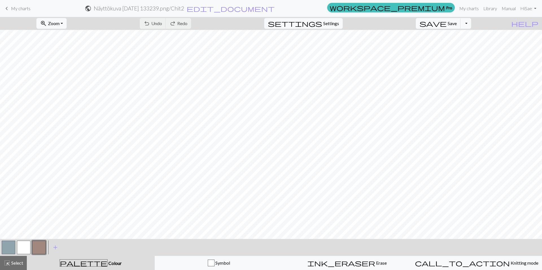
click at [17, 9] on span "My charts" at bounding box center [20, 8] width 19 height 5
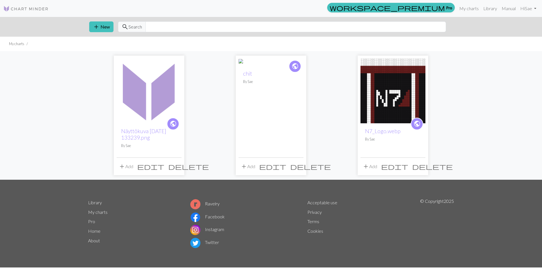
click at [250, 66] on img at bounding box center [245, 62] width 12 height 7
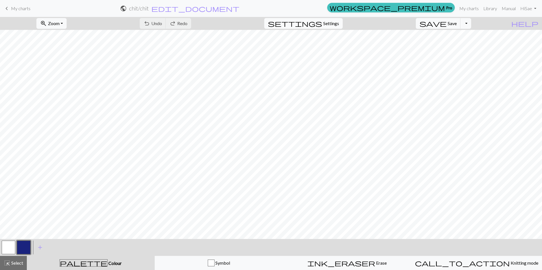
click at [332, 24] on span "Settings" at bounding box center [331, 23] width 16 height 7
select select "aran"
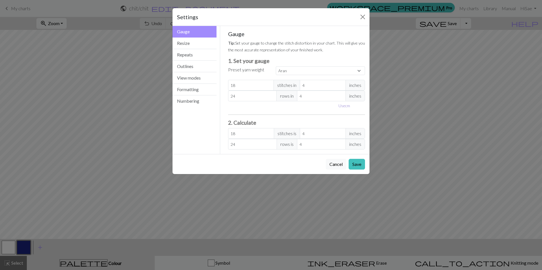
click at [341, 106] on button "Use cm" at bounding box center [344, 105] width 17 height 9
type input "10.16"
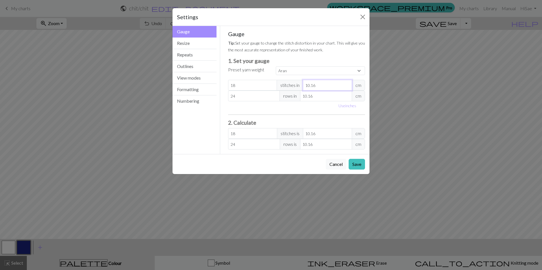
drag, startPoint x: 318, startPoint y: 89, endPoint x: 311, endPoint y: 89, distance: 7.6
click at [311, 89] on input "10.16" at bounding box center [327, 85] width 49 height 11
select select "custom"
type input "10"
type input "18.29"
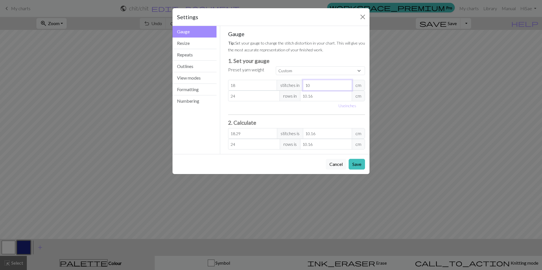
type input "10"
drag, startPoint x: 308, startPoint y: 95, endPoint x: 315, endPoint y: 96, distance: 7.7
click at [315, 96] on input "10.16" at bounding box center [326, 96] width 52 height 11
type input "10"
type input "24.38"
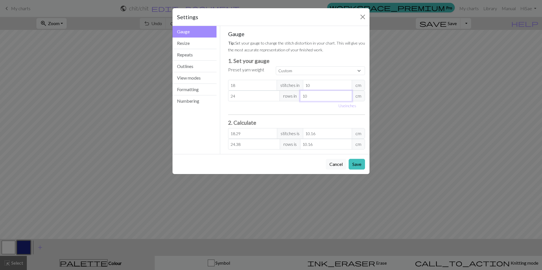
type input "10"
drag, startPoint x: 238, startPoint y: 95, endPoint x: 233, endPoint y: 96, distance: 4.9
click at [233, 96] on input "24" at bounding box center [254, 96] width 52 height 11
type input "26"
type input "26.42"
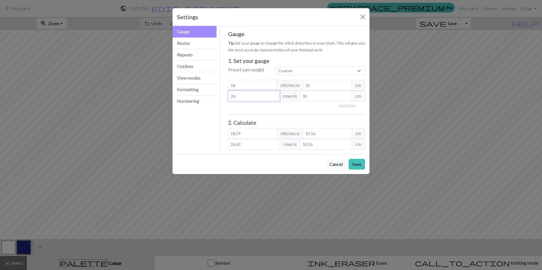
type input "265"
type input "269.24"
type input "26"
type input "26.42"
type input "26"
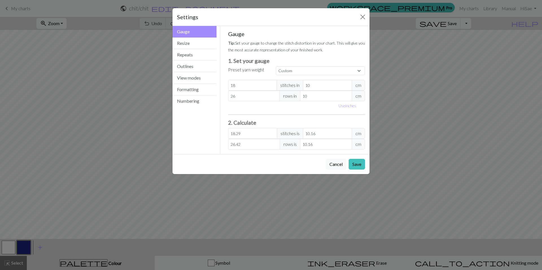
click at [262, 112] on div "Gauge Tip: Set your gauge to change the stitch distortion in your chart. This w…" at bounding box center [296, 89] width 137 height 119
click at [193, 82] on button "View modes" at bounding box center [195, 78] width 44 height 12
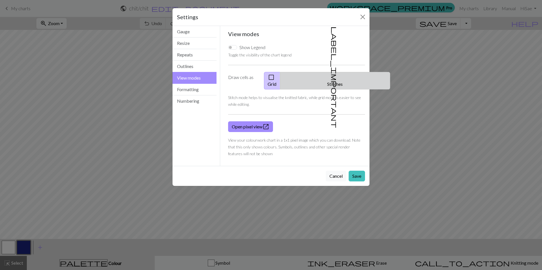
click at [337, 76] on button "label_important Stitches" at bounding box center [335, 81] width 110 height 18
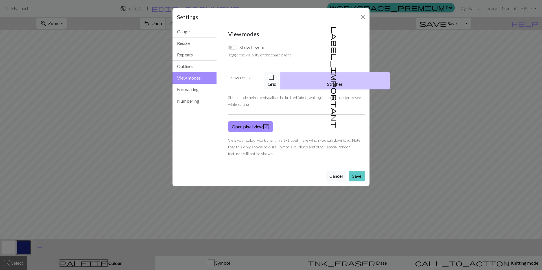
click at [358, 171] on button "Save" at bounding box center [357, 176] width 16 height 11
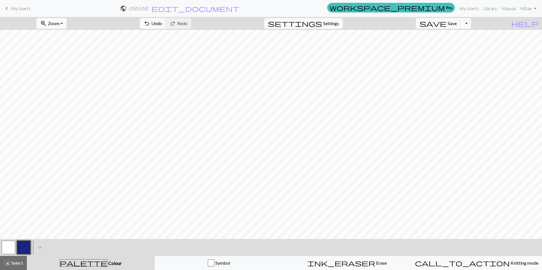
click at [60, 23] on span "Zoom" at bounding box center [54, 23] width 12 height 5
click at [64, 37] on button "Fit all" at bounding box center [59, 35] width 45 height 9
click at [447, 24] on span "save" at bounding box center [433, 23] width 27 height 8
click at [22, 5] on div "Chart saved" at bounding box center [271, 11] width 542 height 22
click at [20, 8] on span "My charts" at bounding box center [20, 8] width 19 height 5
